Goal: Find specific page/section: Find specific page/section

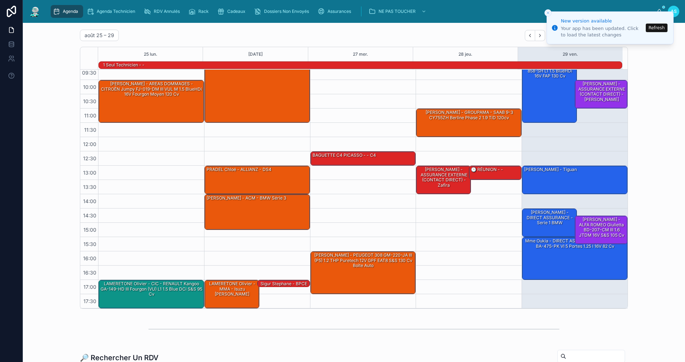
scroll to position [36, 0]
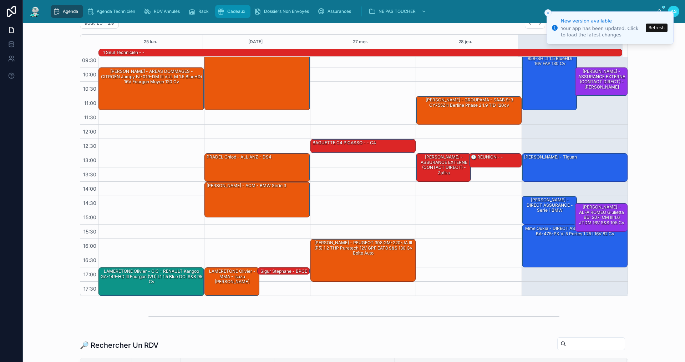
click at [238, 5] on link "Cadeaux" at bounding box center [232, 11] width 35 height 13
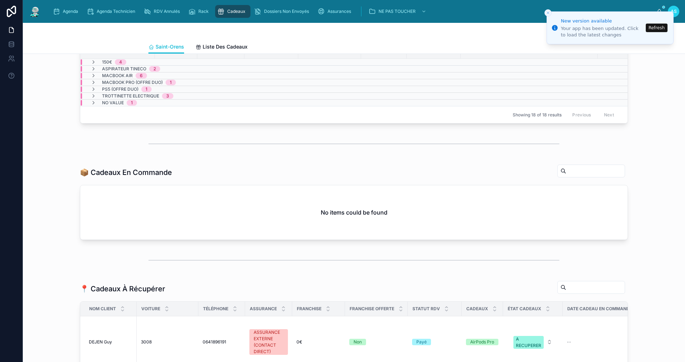
scroll to position [143, 0]
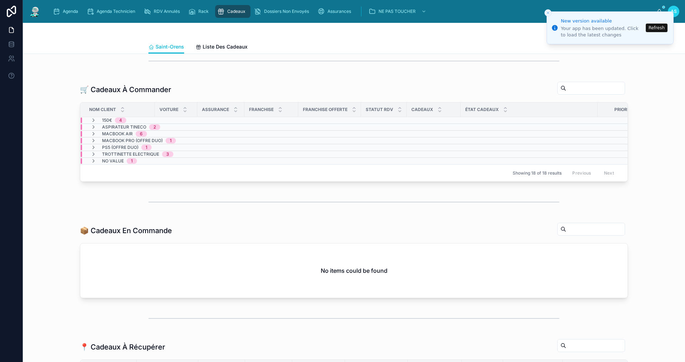
click at [656, 28] on button "Refresh" at bounding box center [657, 28] width 22 height 9
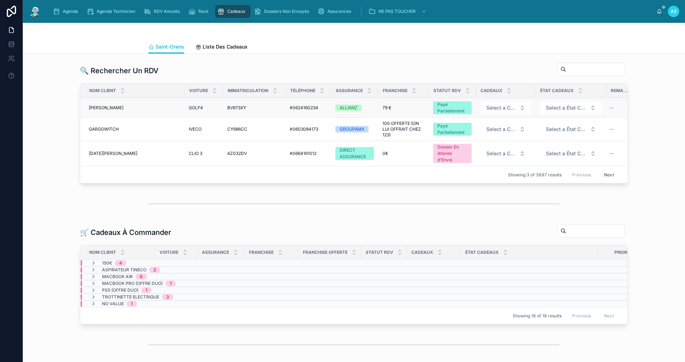
click at [147, 105] on div "VENTURA Steve VENTURA Steve" at bounding box center [134, 108] width 91 height 6
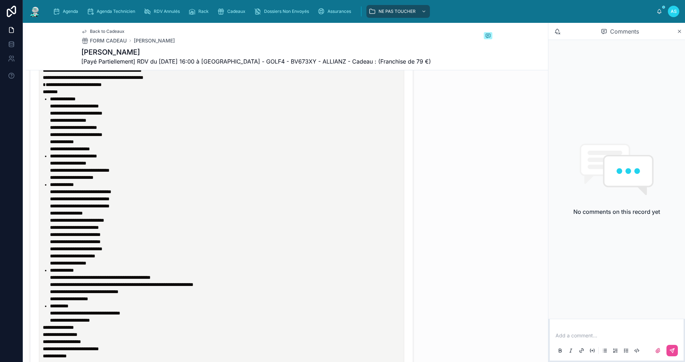
scroll to position [749, 0]
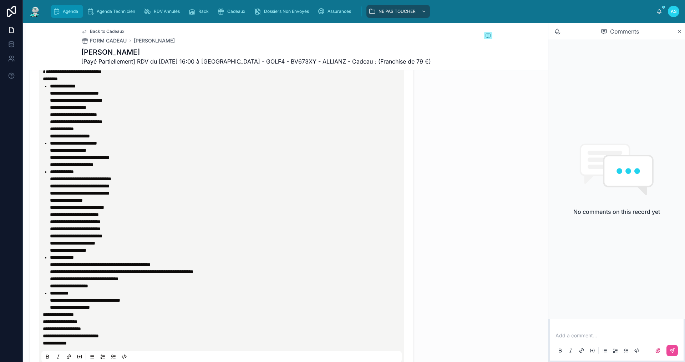
click at [66, 13] on span "Agenda" at bounding box center [70, 12] width 15 height 6
